Goal: Transaction & Acquisition: Subscribe to service/newsletter

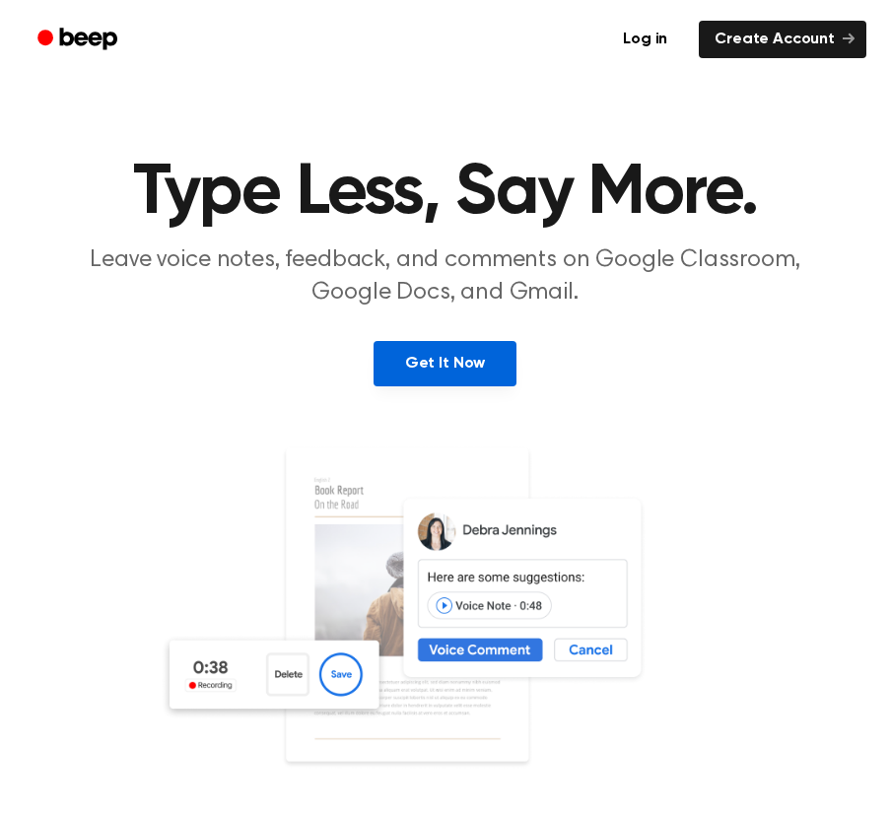
click at [444, 358] on link "Get It Now" at bounding box center [445, 363] width 143 height 45
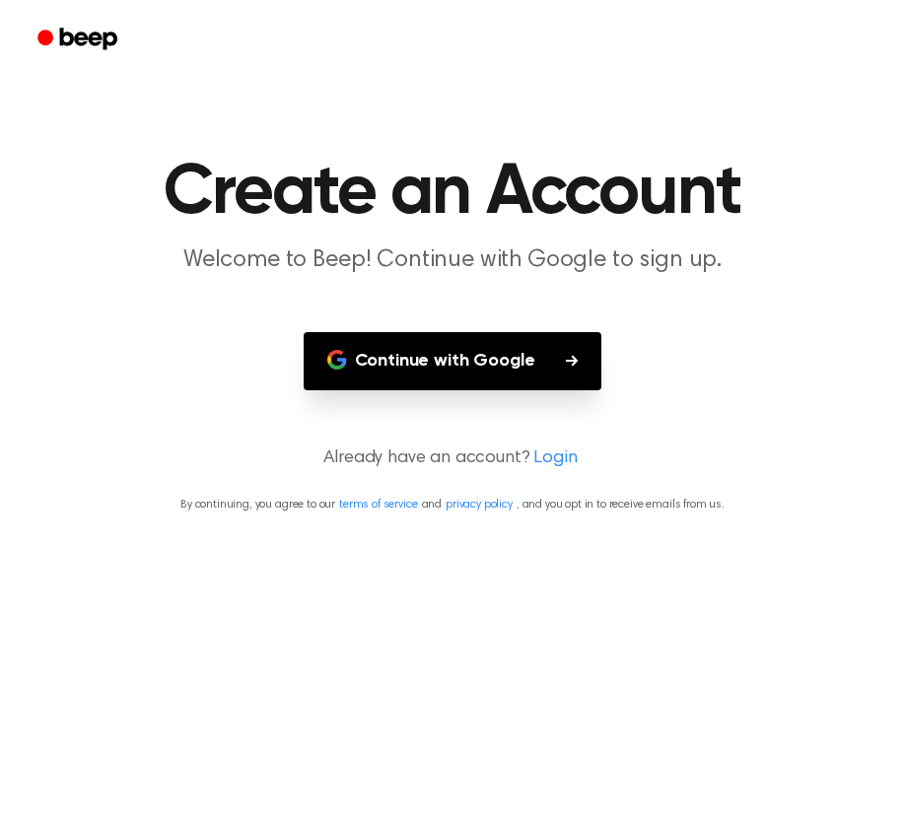
click at [513, 369] on button "Continue with Google" at bounding box center [453, 361] width 299 height 58
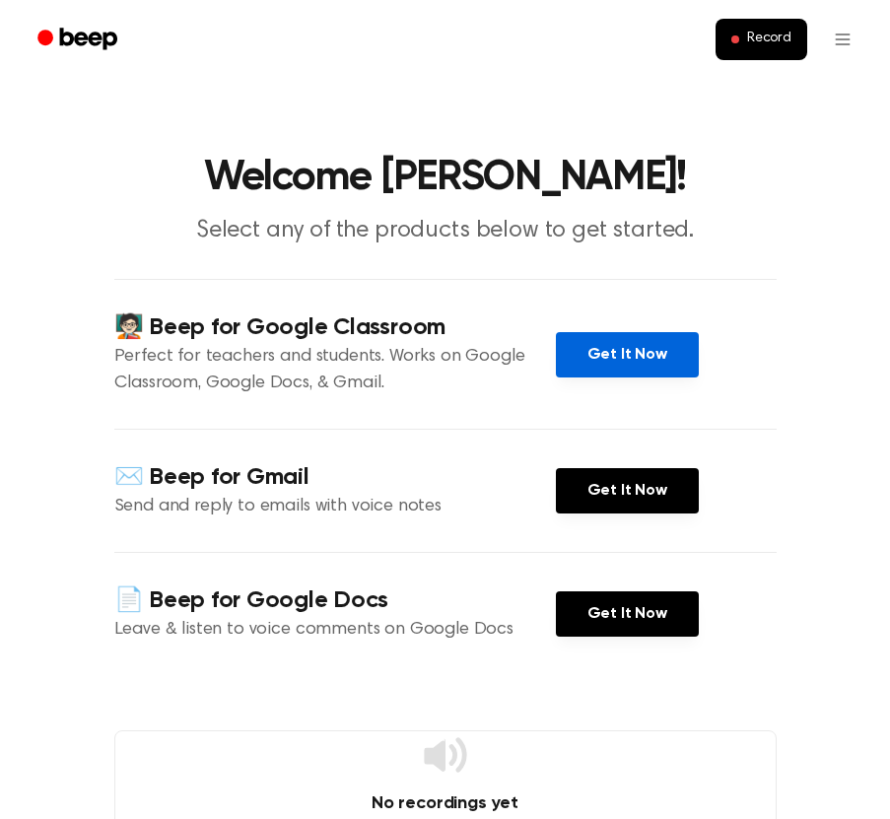
click at [602, 351] on link "Get It Now" at bounding box center [627, 354] width 143 height 45
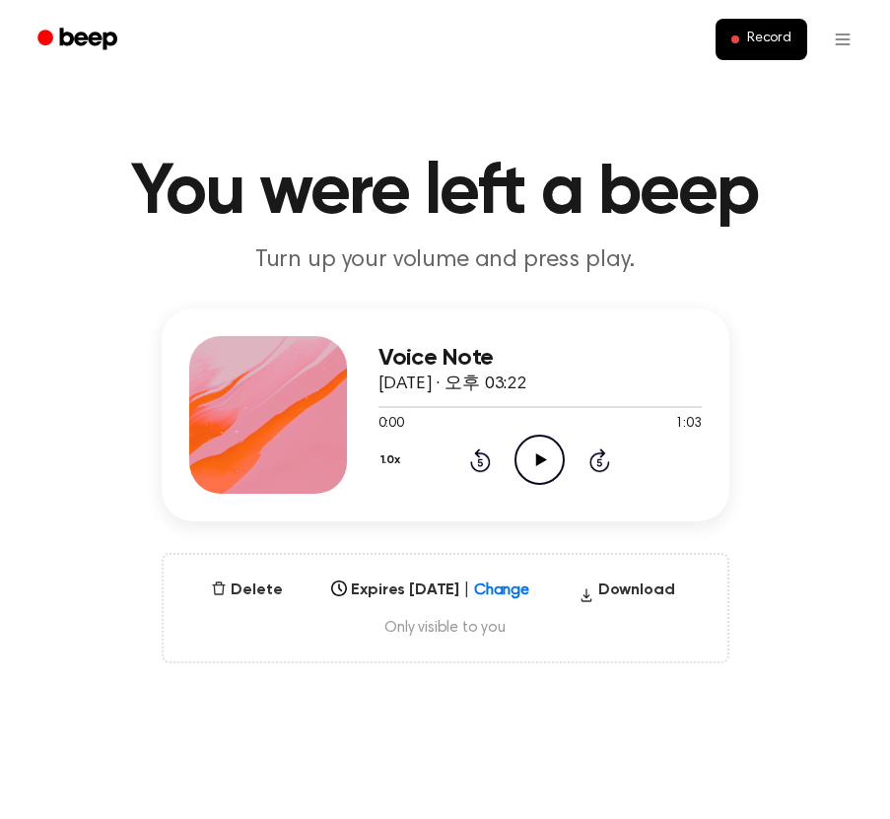
click at [538, 459] on icon at bounding box center [541, 460] width 11 height 13
click at [492, 400] on div at bounding box center [540, 406] width 323 height 16
click at [603, 460] on icon "Skip 5 seconds" at bounding box center [600, 461] width 22 height 26
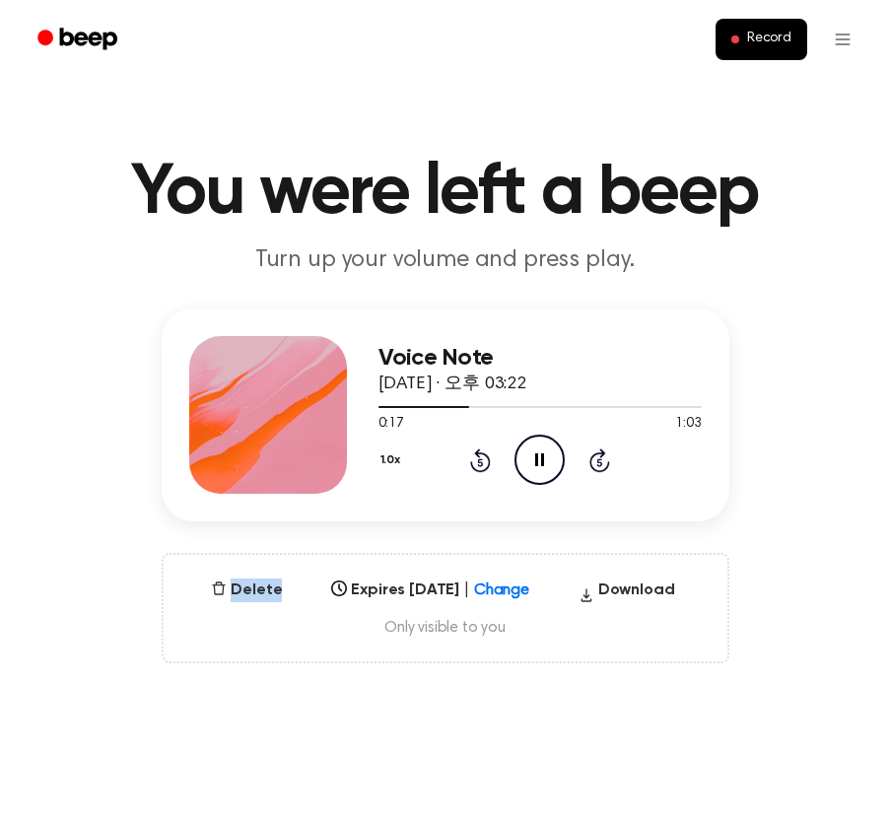
click at [603, 460] on icon "Skip 5 seconds" at bounding box center [600, 461] width 22 height 26
